Goal: Information Seeking & Learning: Learn about a topic

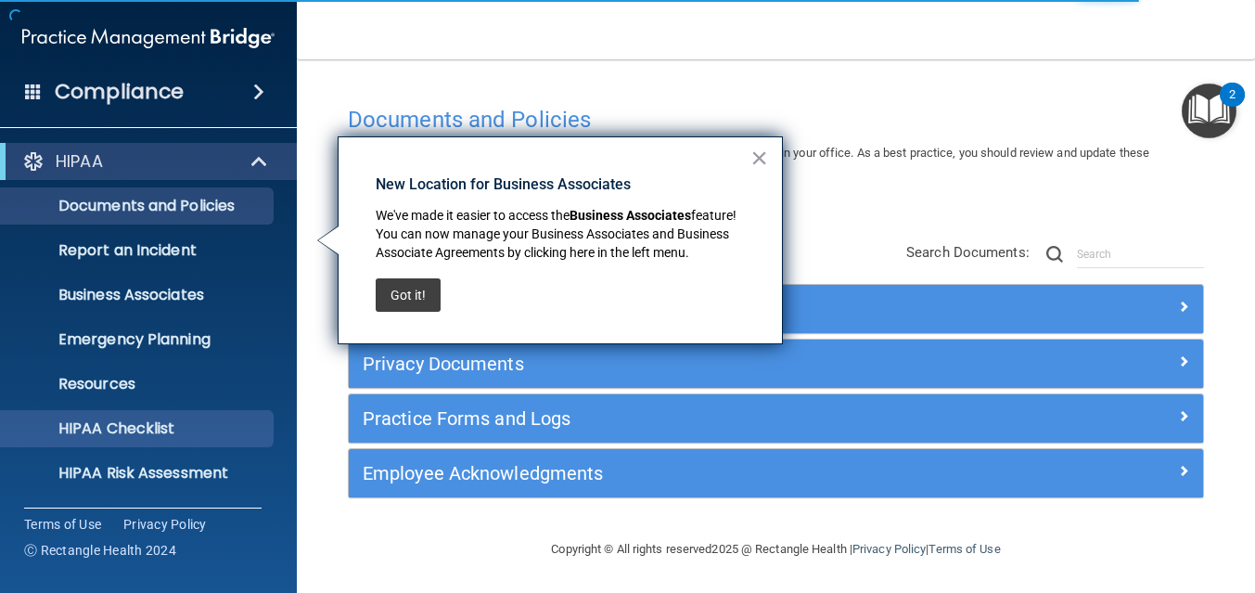
scroll to position [176, 0]
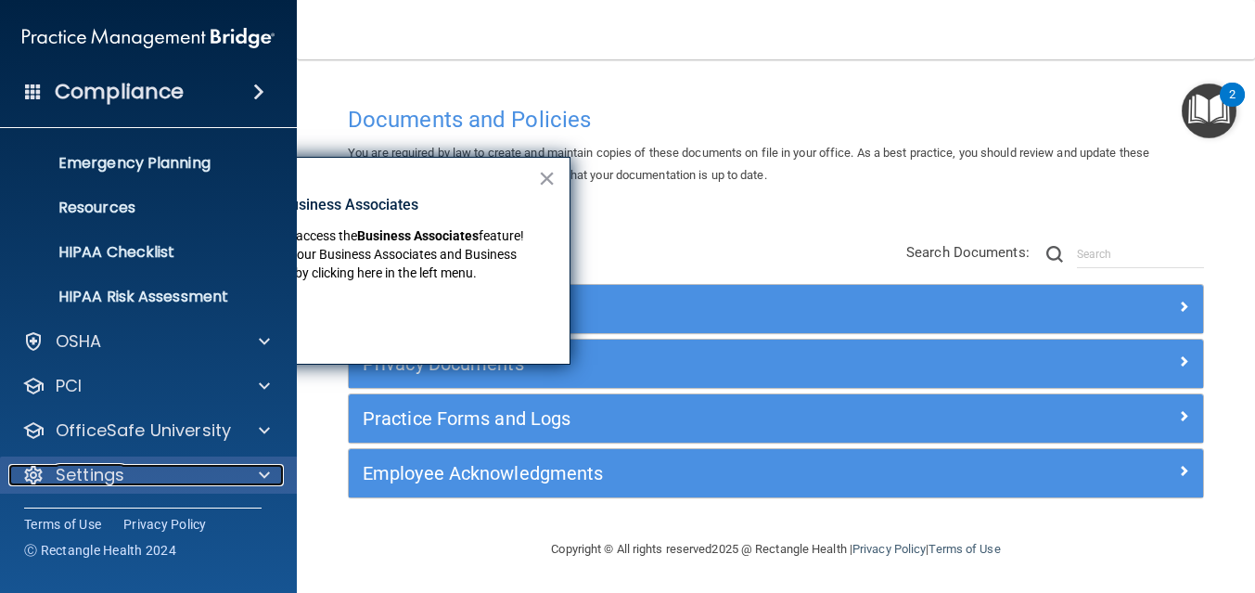
click at [173, 482] on div "Settings" at bounding box center [123, 475] width 230 height 22
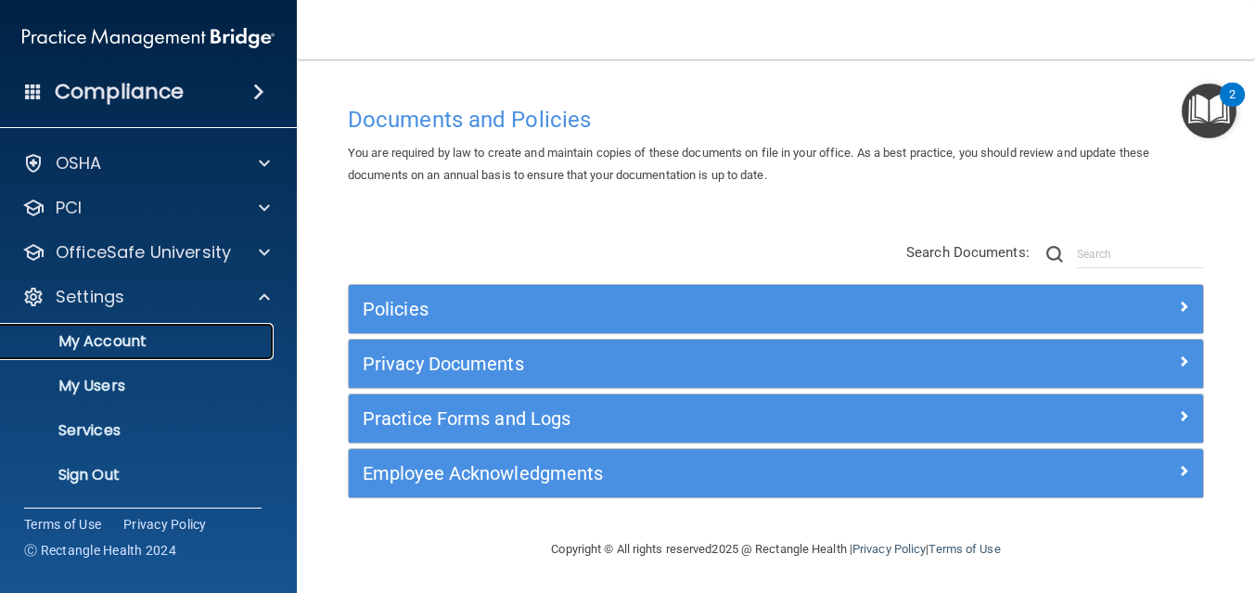
click at [109, 345] on p "My Account" at bounding box center [138, 341] width 253 height 19
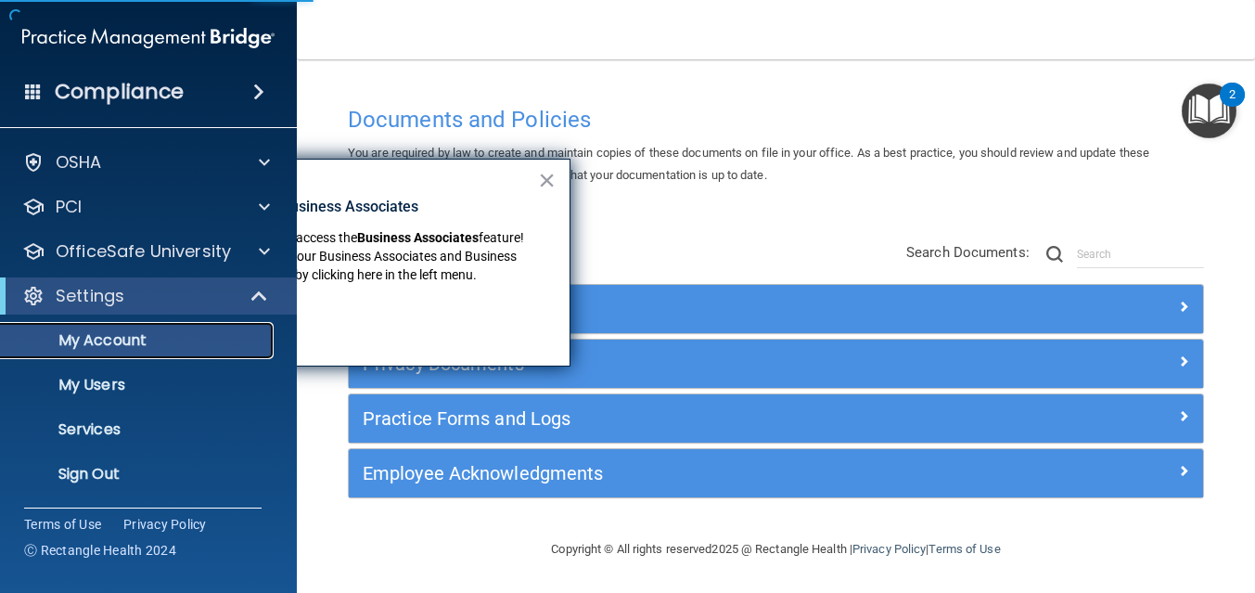
scroll to position [44, 0]
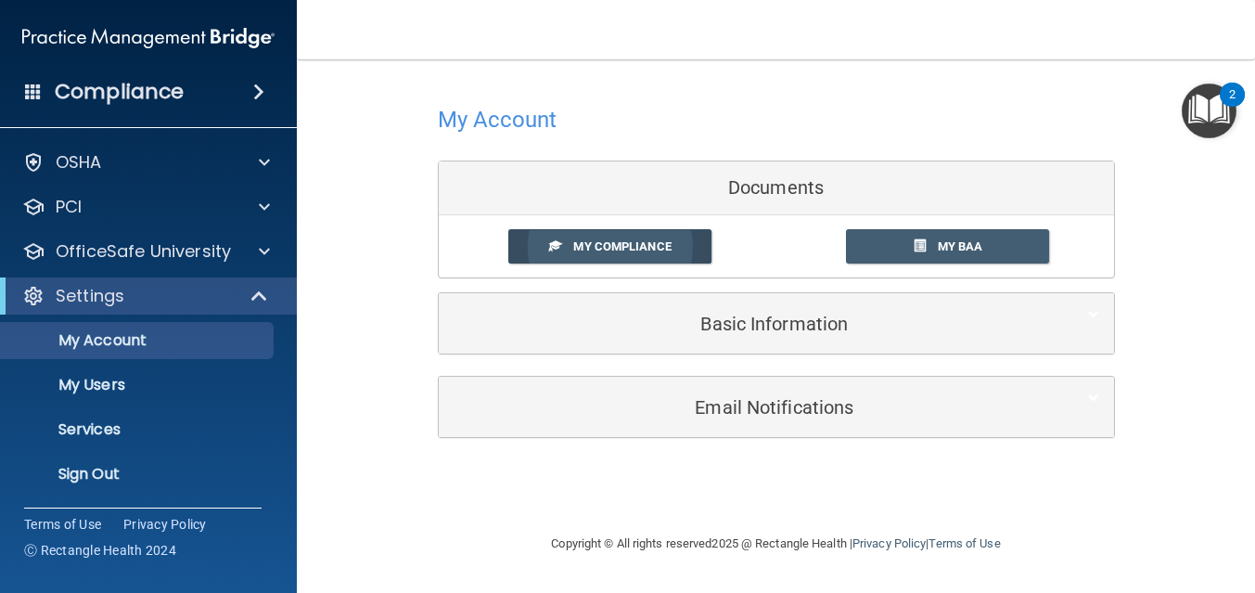
click at [597, 249] on span "My Compliance" at bounding box center [621, 246] width 97 height 14
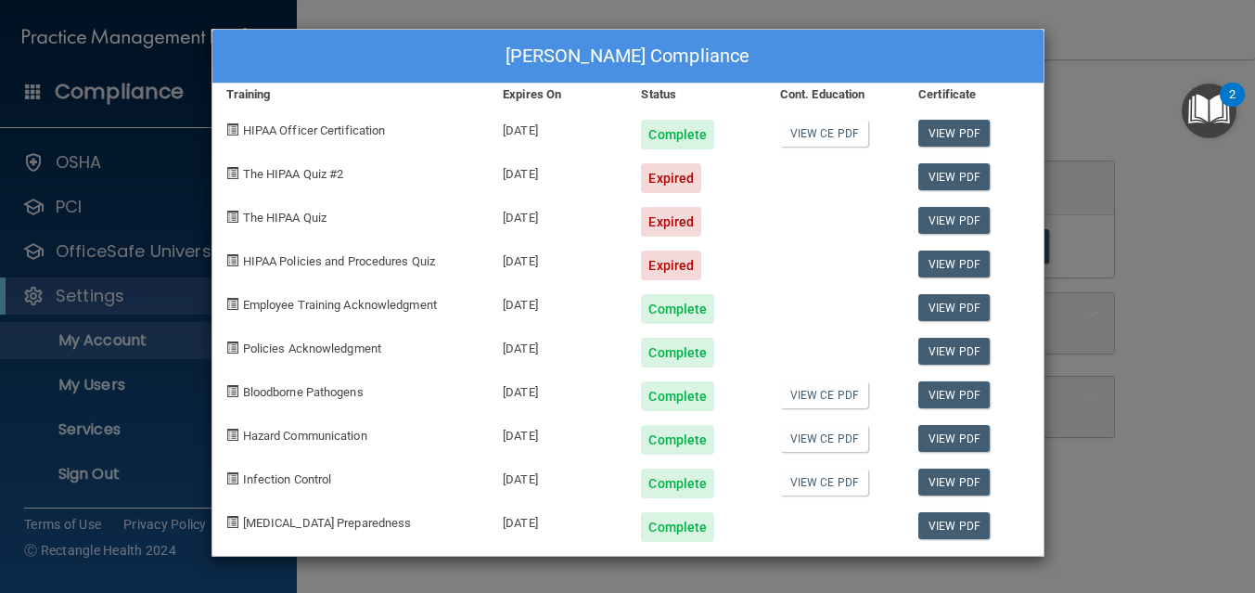
click at [301, 178] on span "The HIPAA Quiz #2" at bounding box center [293, 174] width 101 height 14
click at [1136, 235] on div "[PERSON_NAME] Compliance Training Expires On Status Cont. Education Certificate…" at bounding box center [627, 296] width 1255 height 593
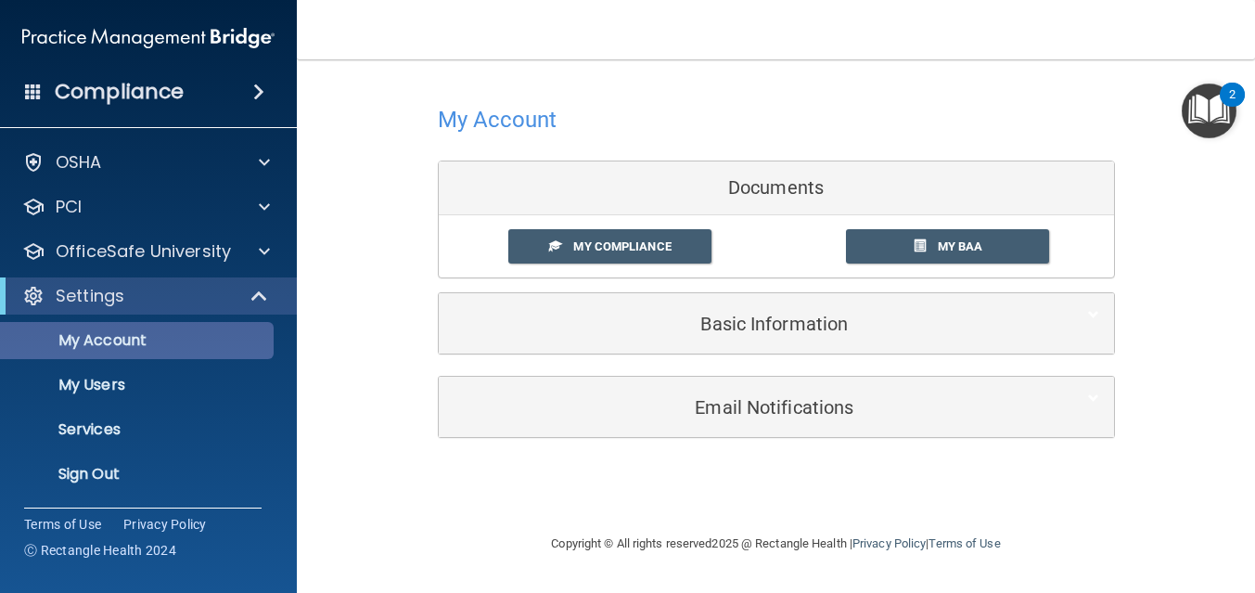
scroll to position [0, 0]
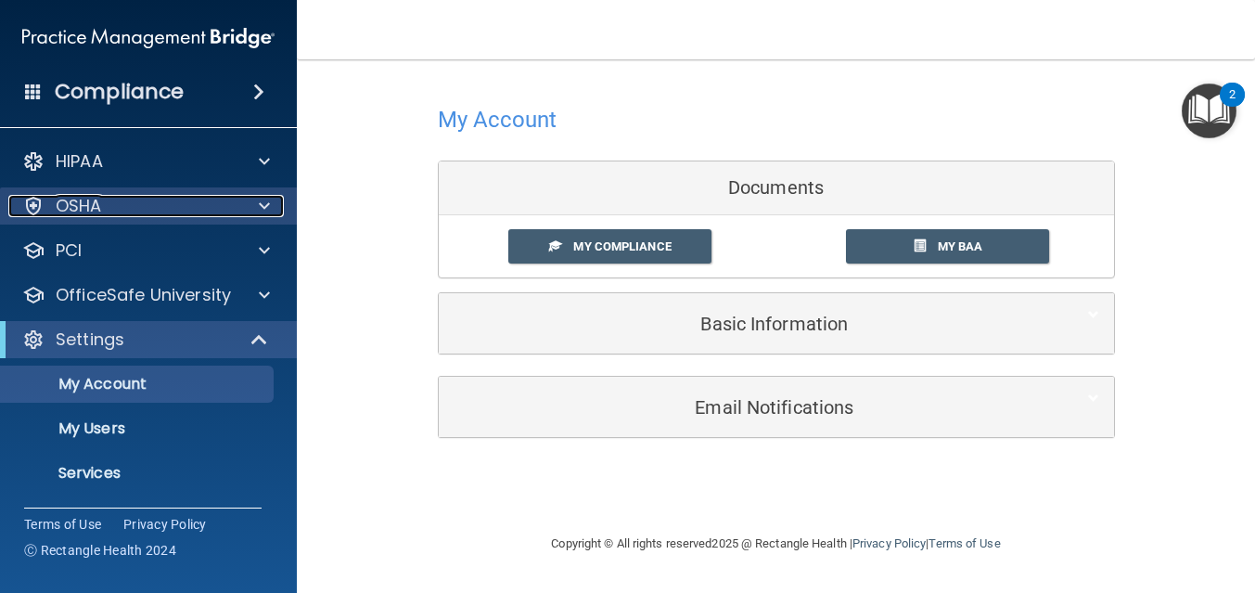
click at [251, 215] on div at bounding box center [261, 206] width 46 height 22
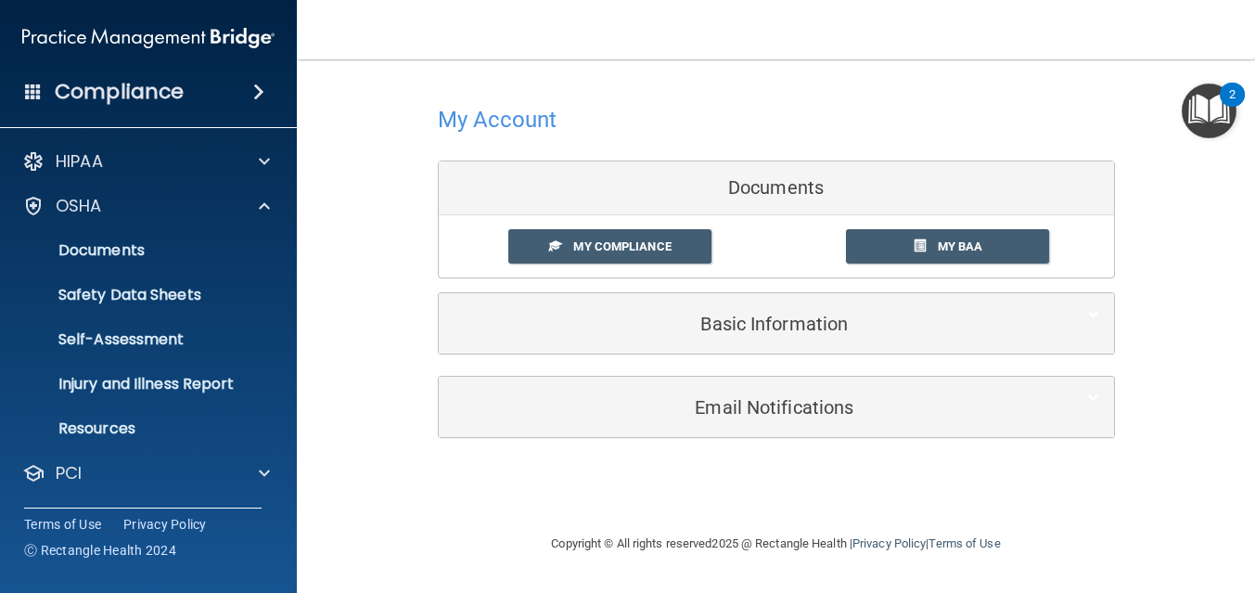
click at [257, 180] on div "HIPAA Documents and Policies Report an Incident Business Associates Emergency P…" at bounding box center [149, 454] width 298 height 638
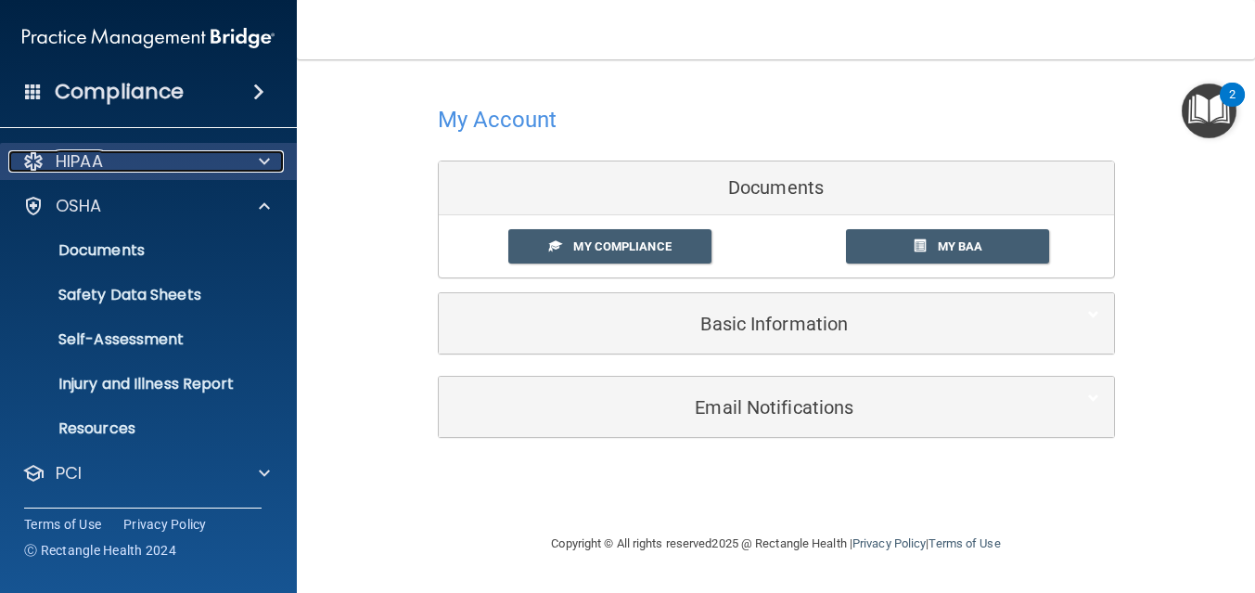
click at [252, 163] on div at bounding box center [261, 161] width 46 height 22
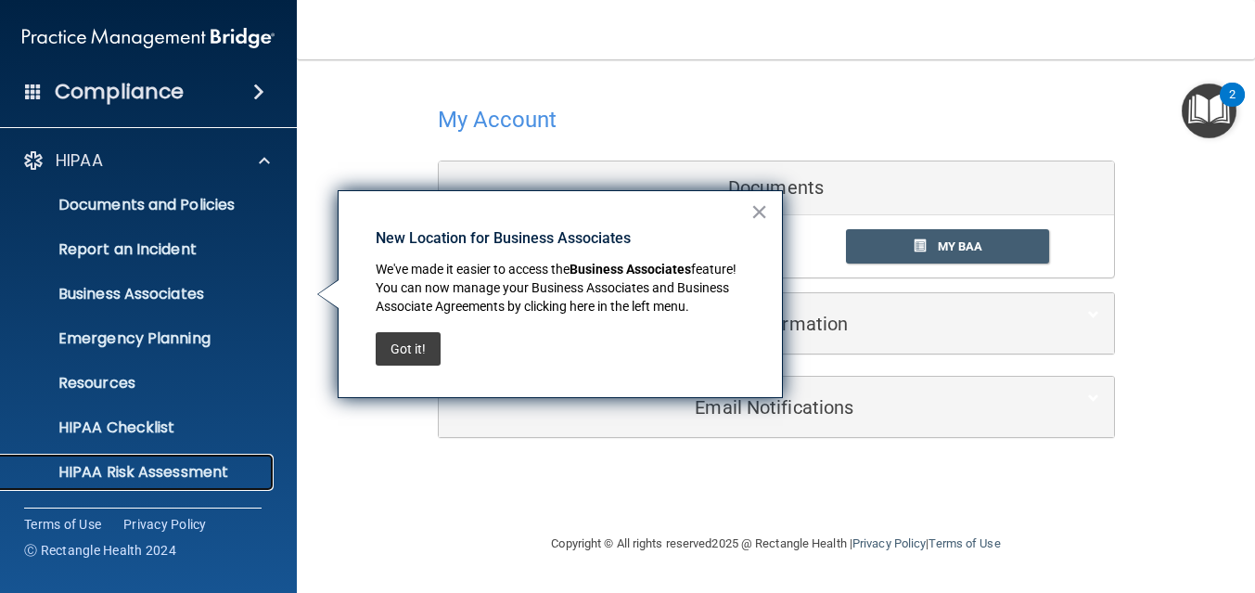
click at [150, 481] on p "HIPAA Risk Assessment" at bounding box center [138, 472] width 253 height 19
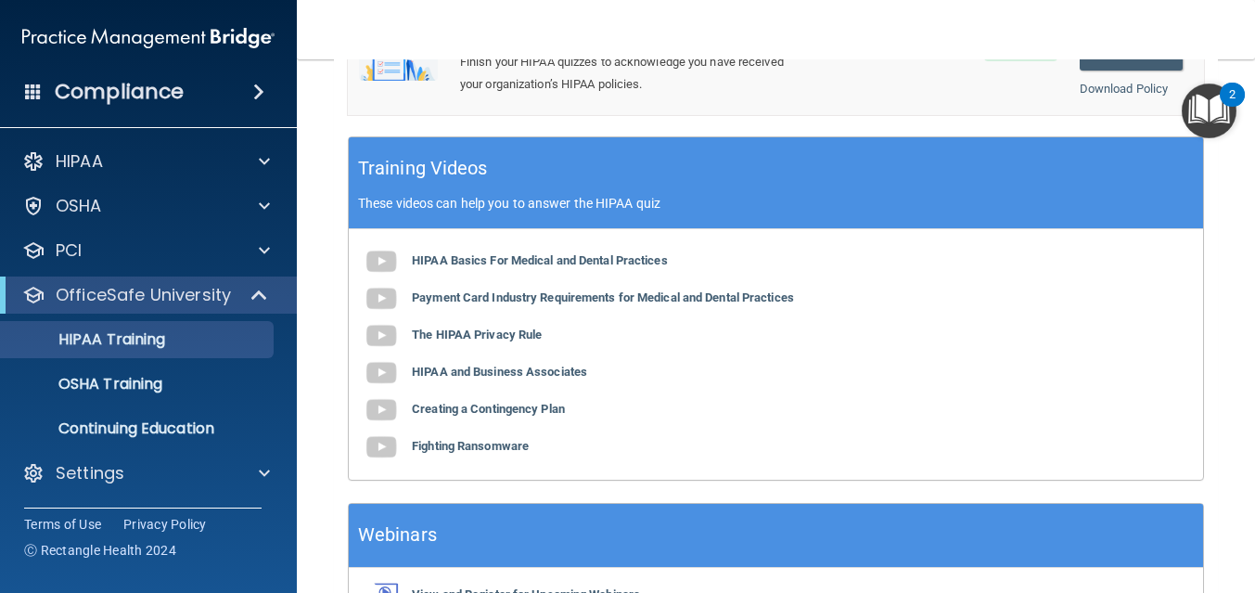
scroll to position [424, 0]
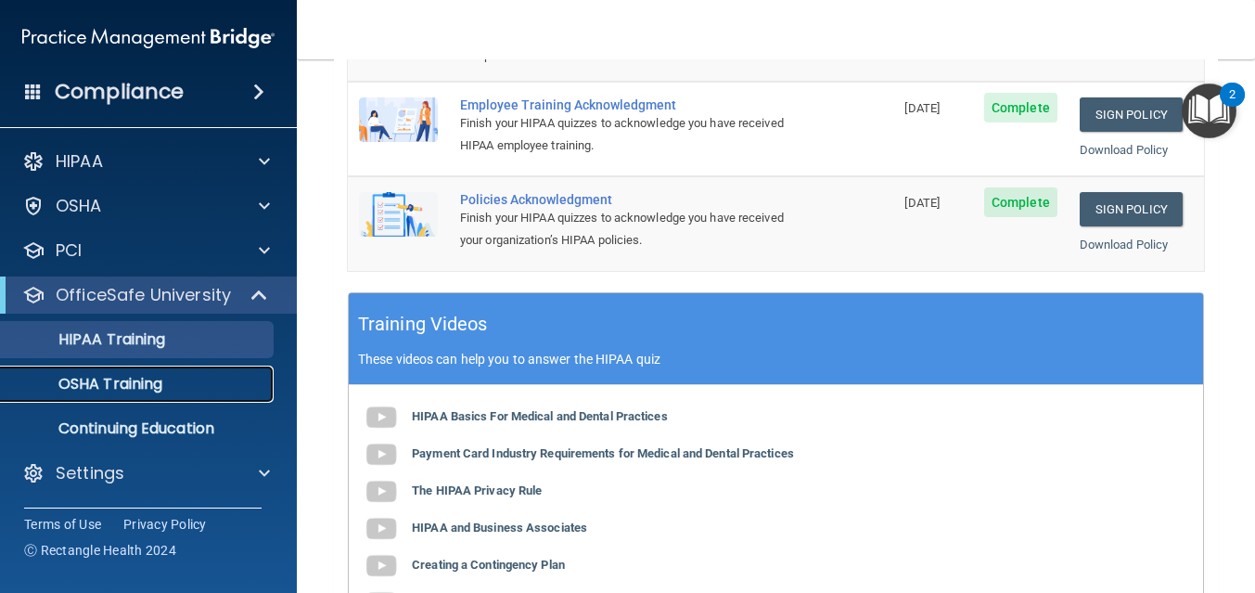
click at [107, 398] on link "OSHA Training" at bounding box center [127, 384] width 292 height 37
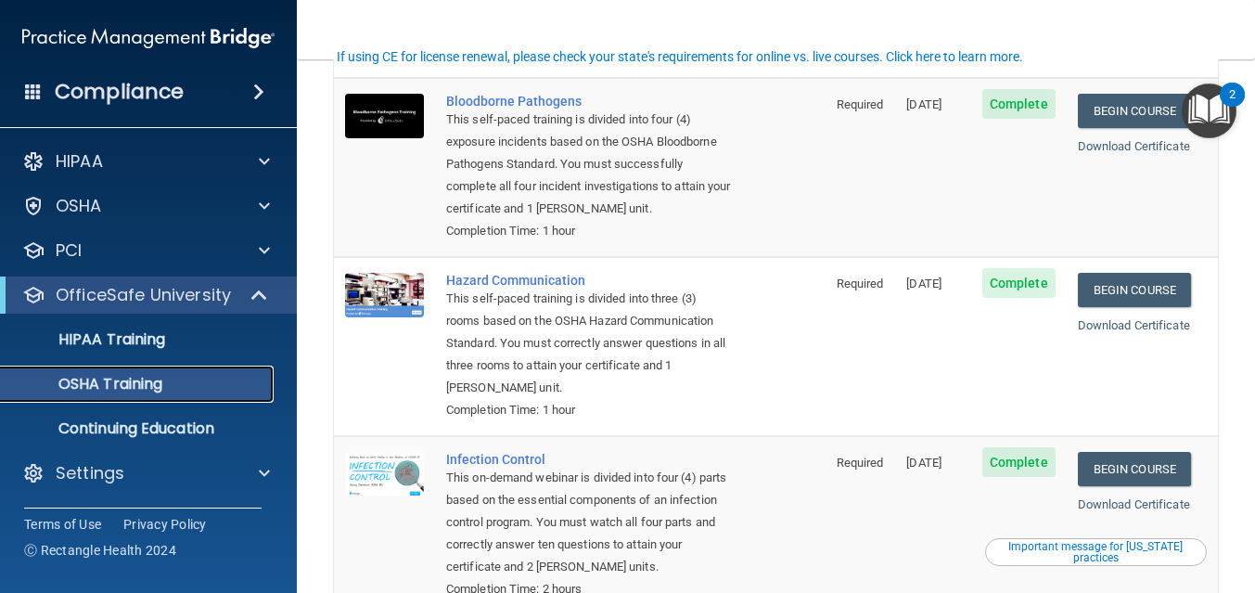
scroll to position [249, 0]
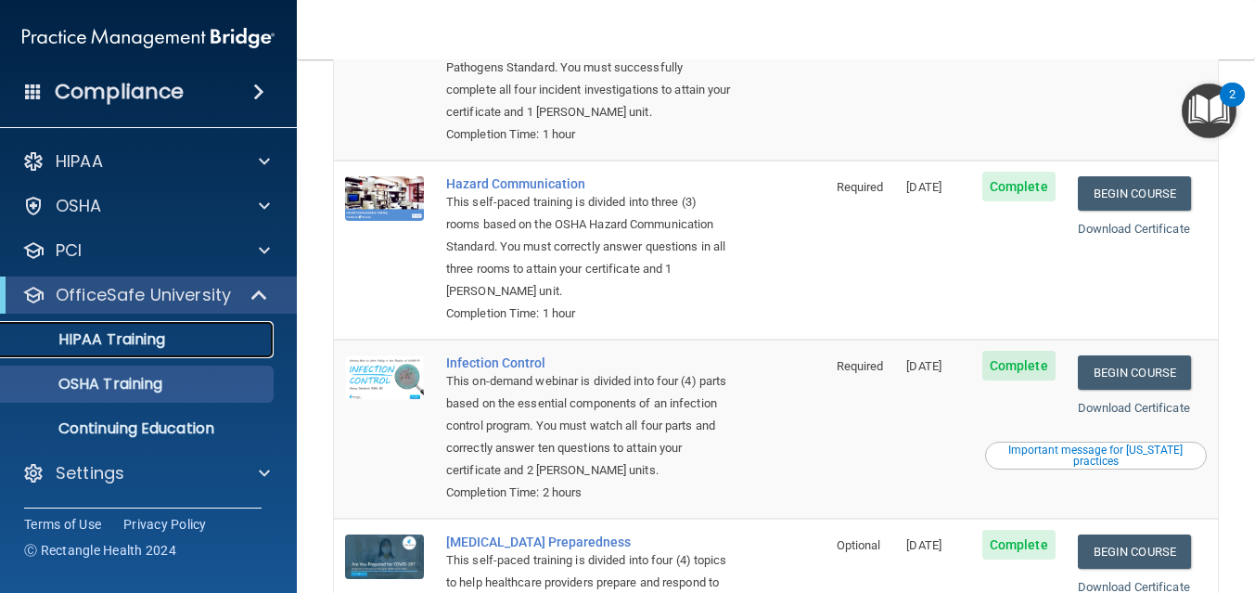
click at [133, 336] on p "HIPAA Training" at bounding box center [88, 339] width 153 height 19
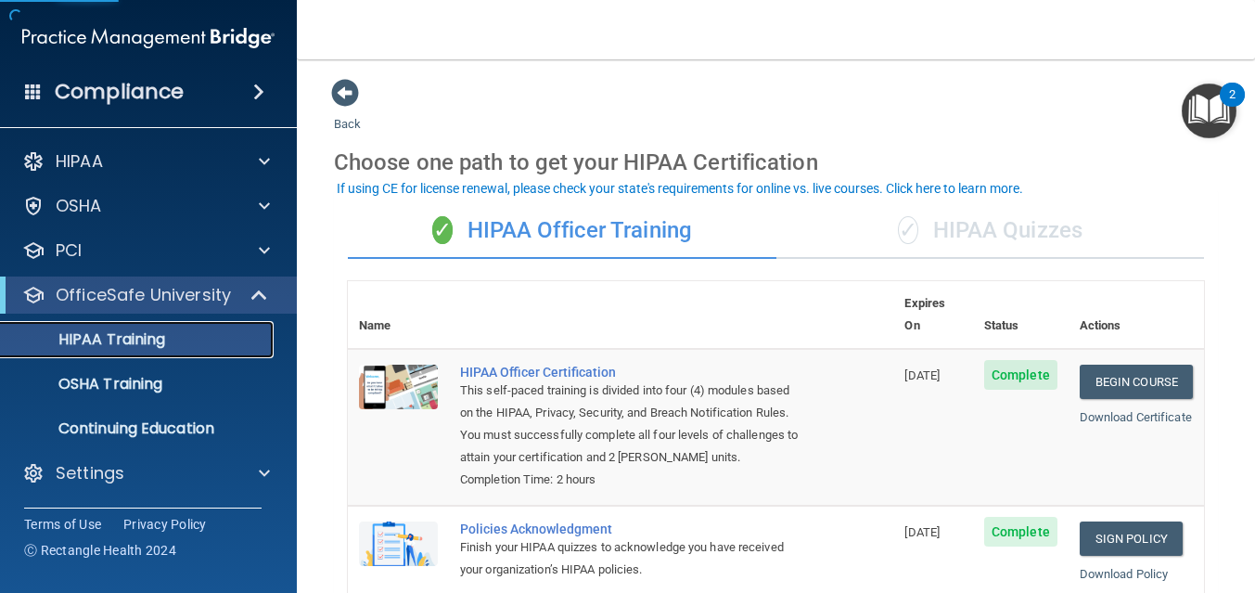
scroll to position [3, 0]
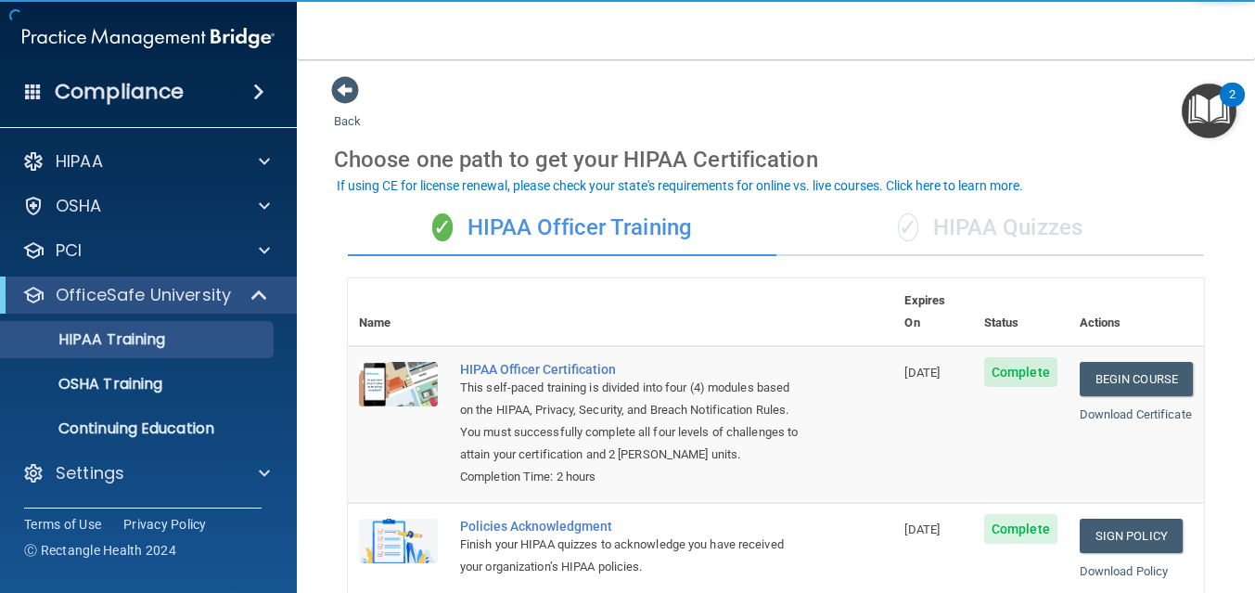
click at [979, 230] on div "✓ HIPAA Quizzes" at bounding box center [991, 228] width 429 height 56
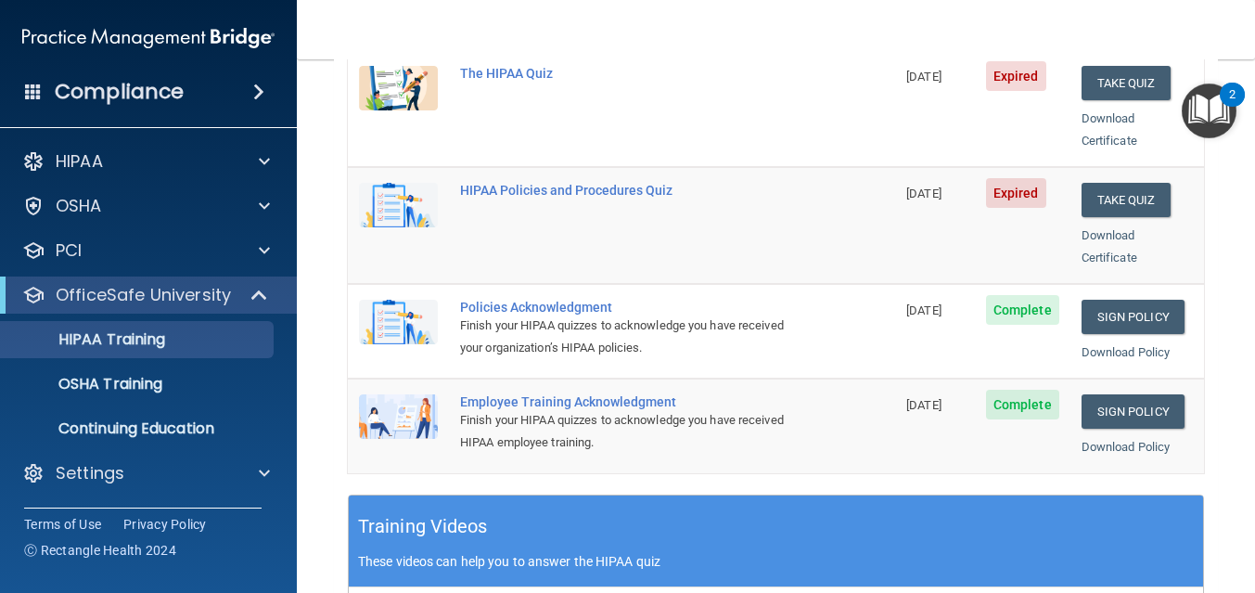
scroll to position [420, 0]
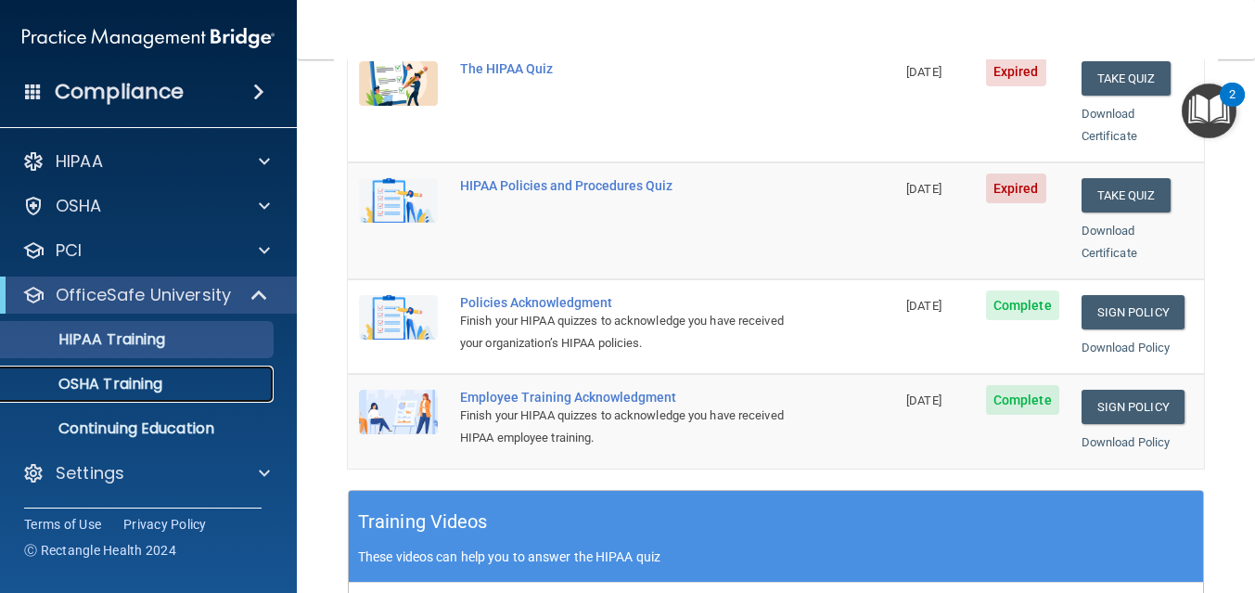
click at [133, 379] on p "OSHA Training" at bounding box center [87, 384] width 150 height 19
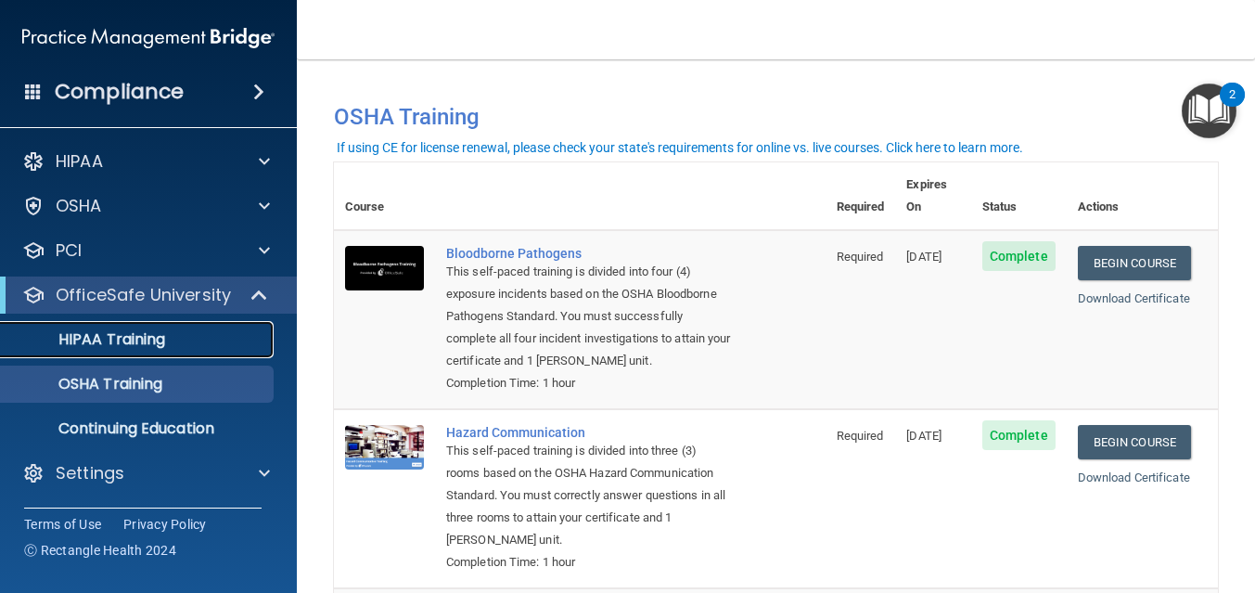
click at [122, 345] on p "HIPAA Training" at bounding box center [88, 339] width 153 height 19
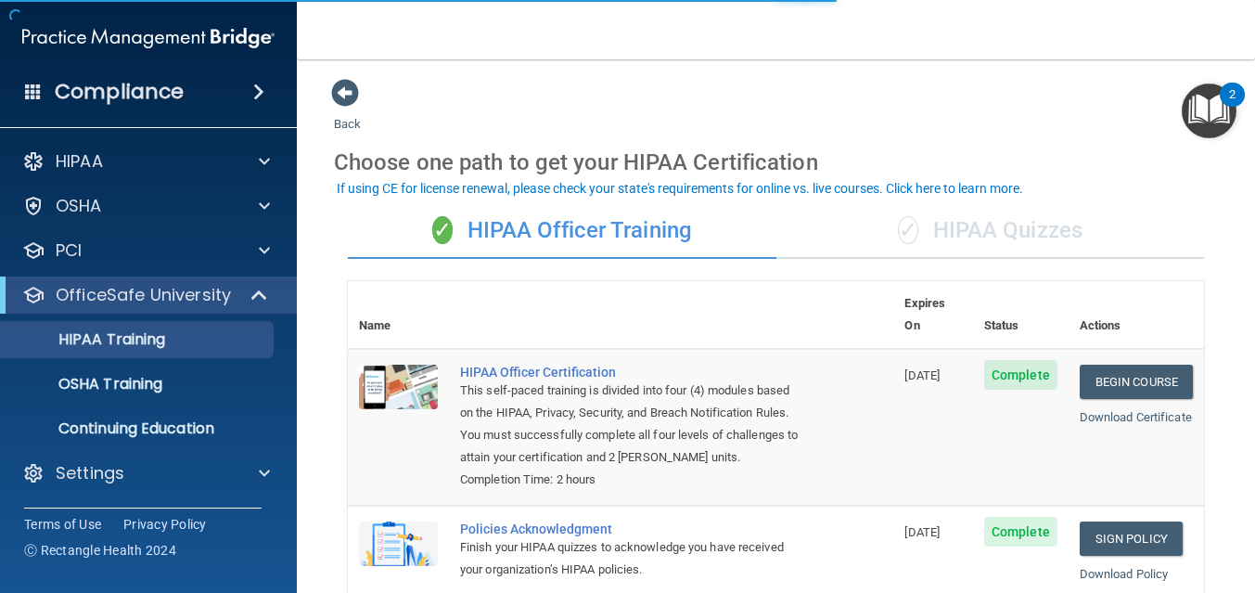
click at [1048, 238] on div "✓ HIPAA Quizzes" at bounding box center [991, 231] width 429 height 56
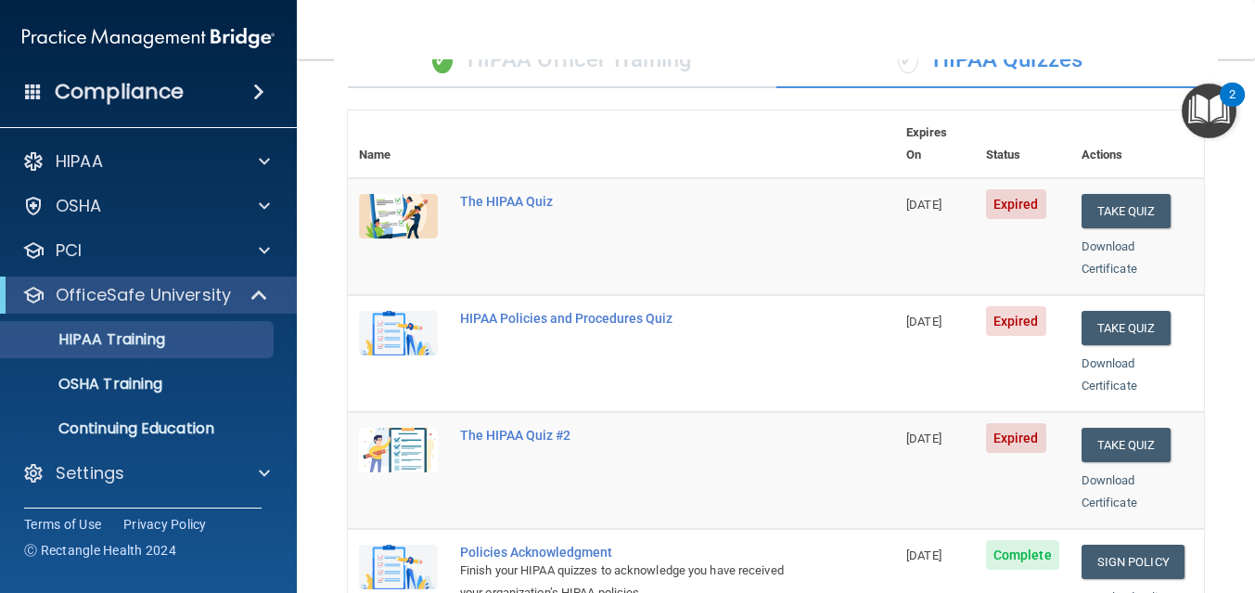
scroll to position [44, 0]
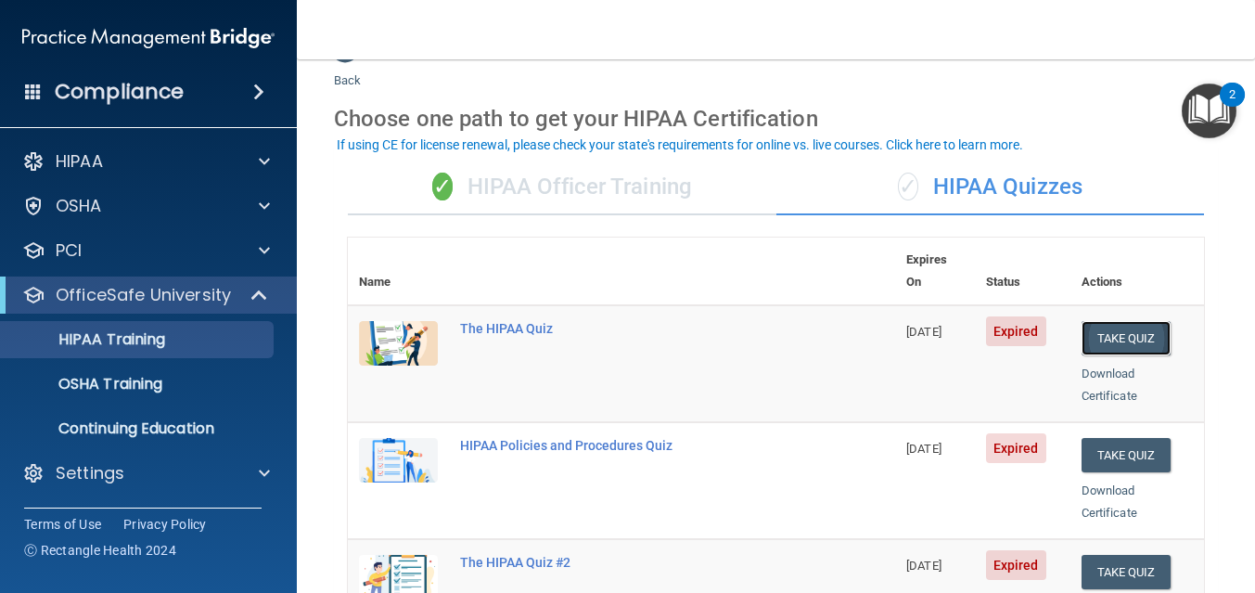
click at [1134, 321] on button "Take Quiz" at bounding box center [1126, 338] width 89 height 34
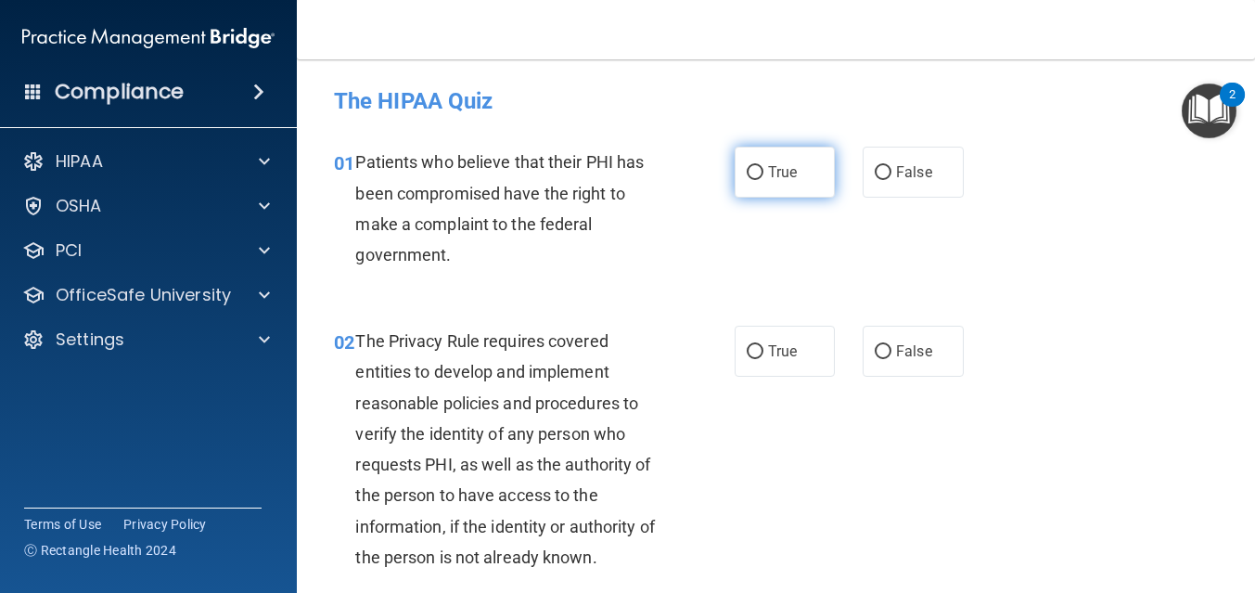
click at [764, 182] on label "True" at bounding box center [785, 172] width 101 height 51
click at [764, 180] on input "True" at bounding box center [755, 173] width 17 height 14
radio input "true"
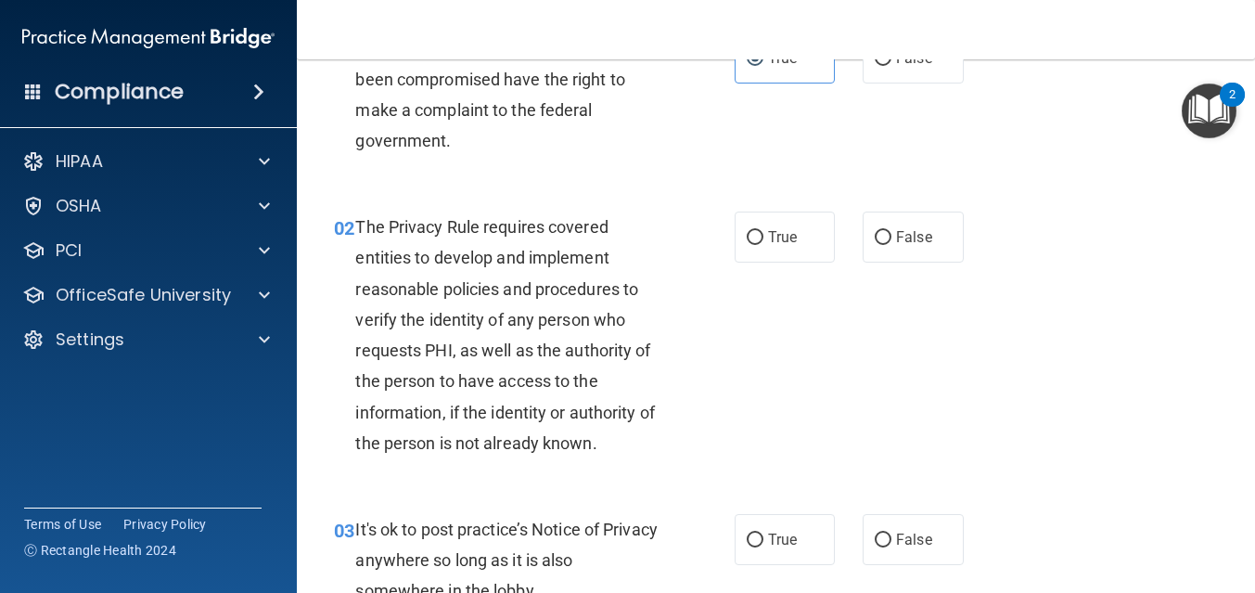
scroll to position [122, 0]
